Goal: Book appointment/travel/reservation

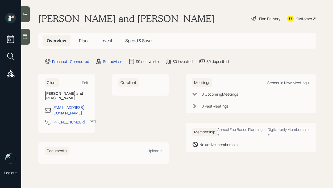
click at [275, 83] on div "Schedule New Meeting +" at bounding box center [288, 82] width 42 height 5
select select "round-[PERSON_NAME]"
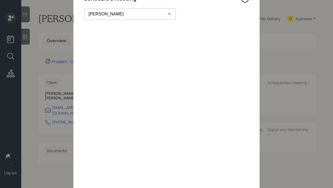
scroll to position [22, 0]
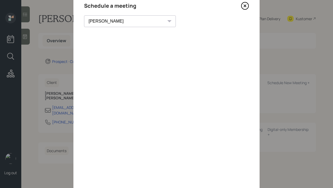
click at [247, 5] on icon at bounding box center [245, 6] width 8 height 8
